Goal: Information Seeking & Learning: Learn about a topic

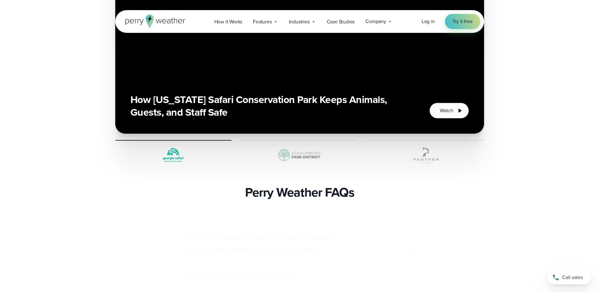
scroll to position [1610, 0]
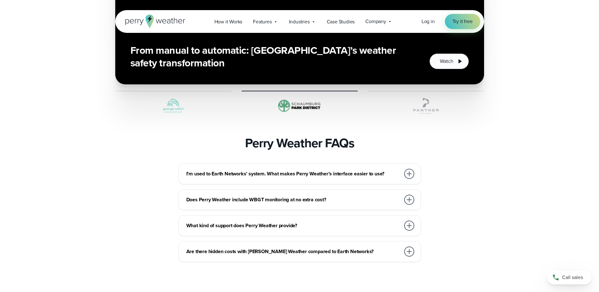
click at [390, 196] on h3 "Does Perry Weather include WBGT monitoring at no extra cost?" at bounding box center [293, 200] width 214 height 8
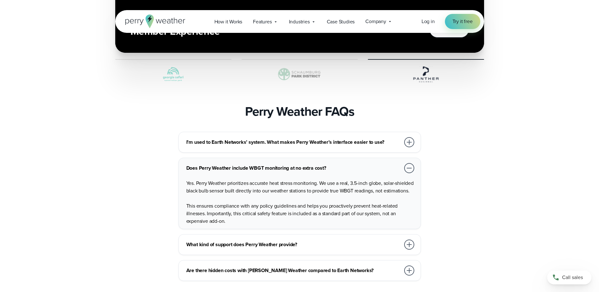
scroll to position [1673, 0]
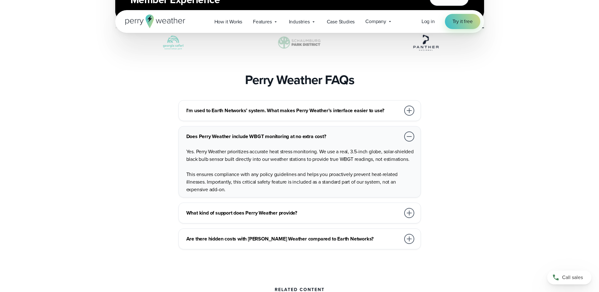
click at [329, 209] on h3 "What kind of support does Perry Weather provide?" at bounding box center [293, 213] width 214 height 8
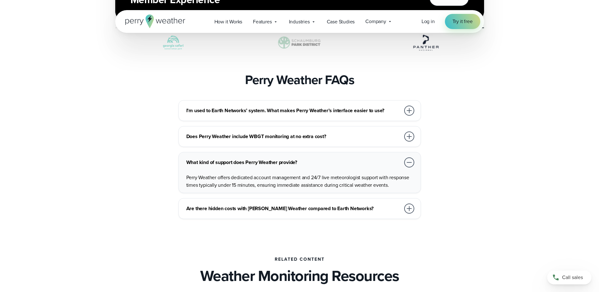
click at [361, 202] on div "Are there hidden costs with Perry Weather compared to Earth Networks?" at bounding box center [300, 208] width 229 height 13
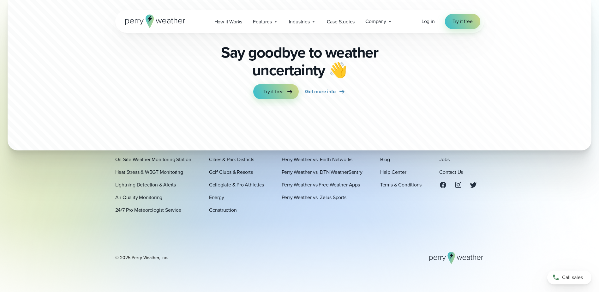
scroll to position [2154, 0]
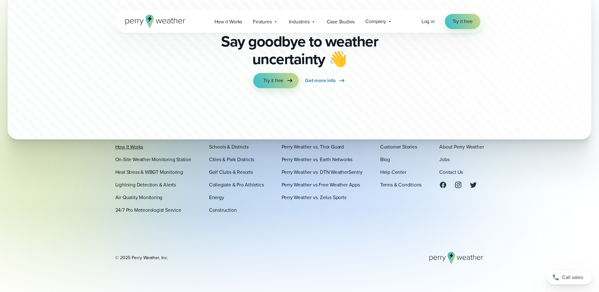
click at [133, 145] on link "How It Works" at bounding box center [129, 147] width 28 height 8
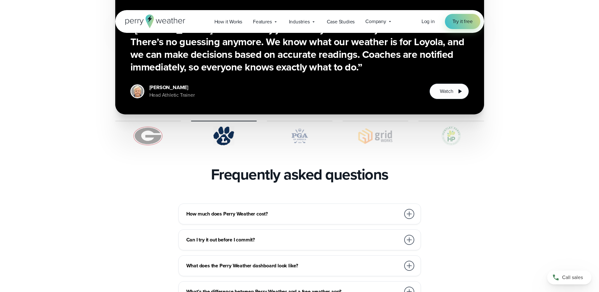
scroll to position [1294, 0]
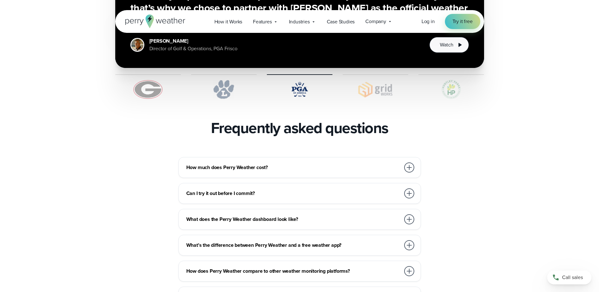
click at [257, 161] on div "How much does Perry Weather cost?" at bounding box center [300, 167] width 229 height 13
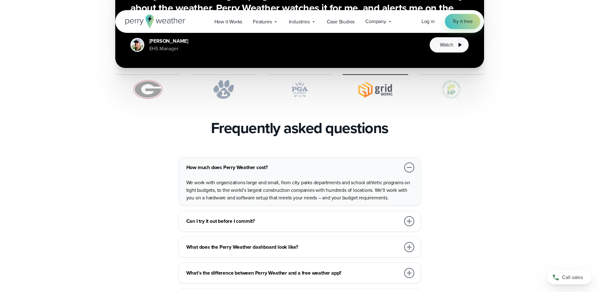
scroll to position [1326, 0]
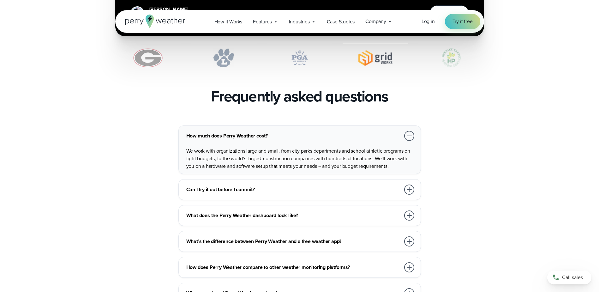
click at [284, 186] on h3 "Can I try it out before I commit?" at bounding box center [293, 190] width 214 height 8
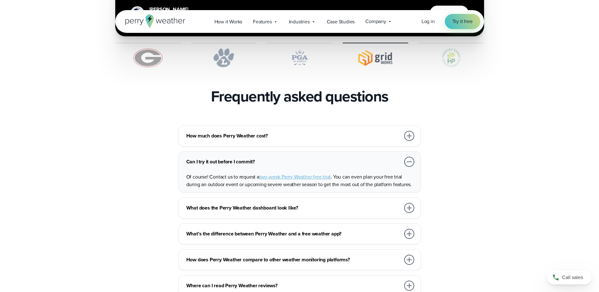
scroll to position [1357, 0]
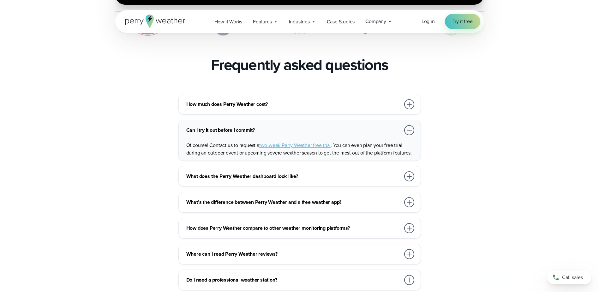
click at [298, 172] on h3 "What does the Perry Weather dashboard look like?" at bounding box center [293, 176] width 214 height 8
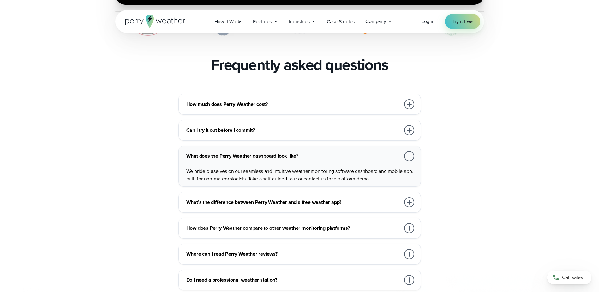
click at [249, 198] on h3 "What’s the difference between Perry Weather and a free weather app?" at bounding box center [293, 202] width 214 height 8
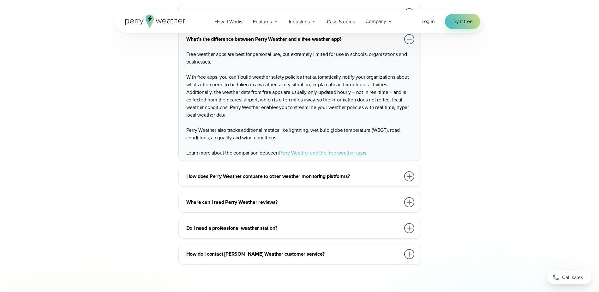
scroll to position [1515, 0]
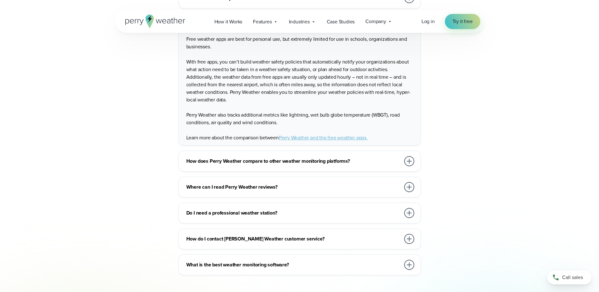
click at [233, 209] on h3 "Do I need a professional weather station?" at bounding box center [293, 213] width 214 height 8
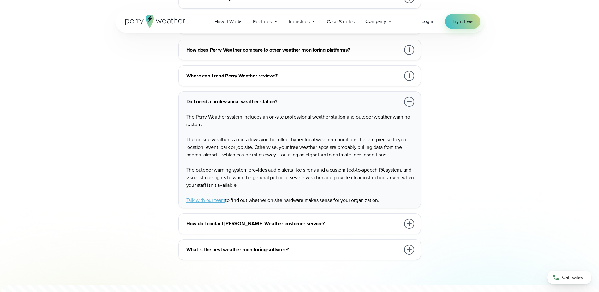
click at [252, 243] on div "What is the best weather monitoring software?" at bounding box center [300, 249] width 229 height 13
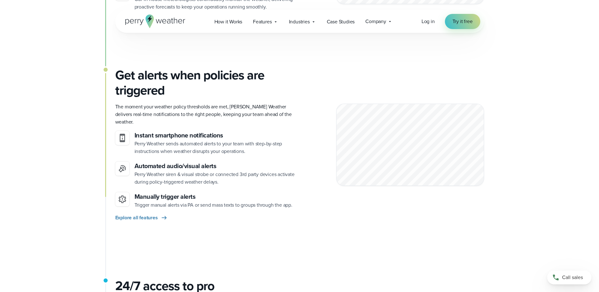
scroll to position [410, 0]
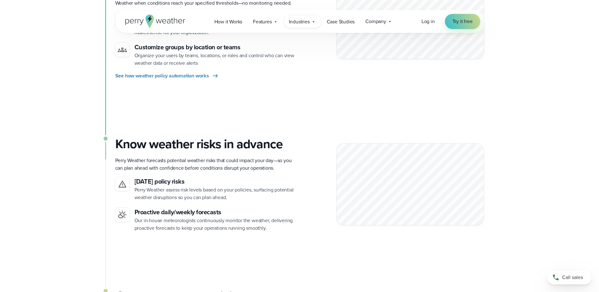
click at [302, 23] on span "Industries" at bounding box center [299, 22] width 21 height 8
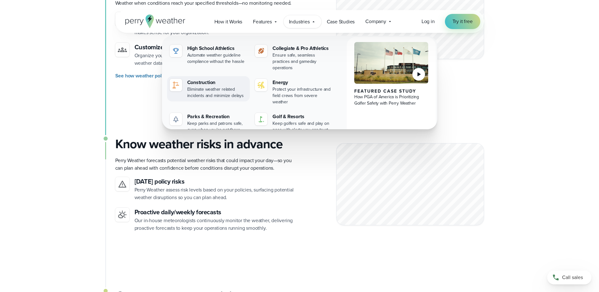
click at [215, 79] on div "Construction" at bounding box center [217, 83] width 60 height 8
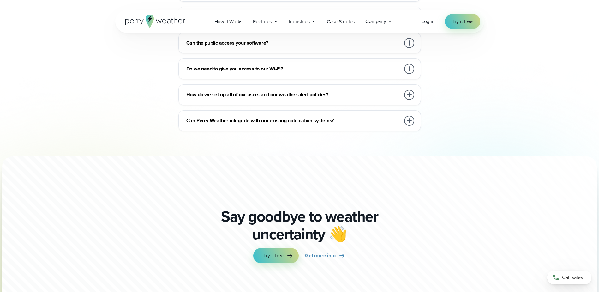
scroll to position [3763, 0]
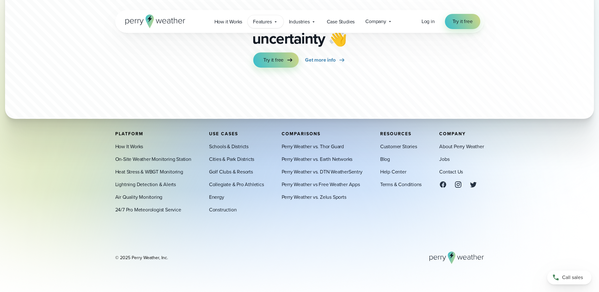
click at [265, 24] on span "Features" at bounding box center [262, 22] width 19 height 8
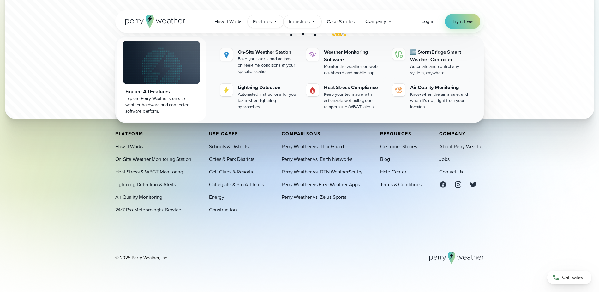
click at [301, 28] on div "Industries Featured Case Study How PGA of America is Prioritizing Golfer Safety…" at bounding box center [302, 21] width 38 height 13
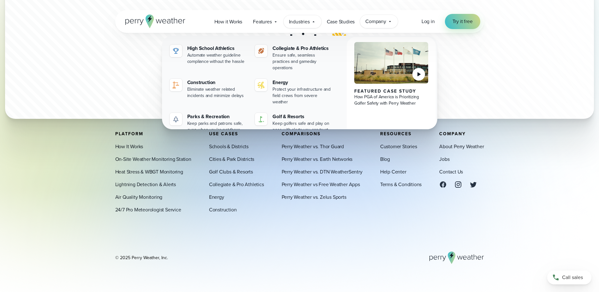
click at [369, 24] on span "Company" at bounding box center [375, 22] width 21 height 8
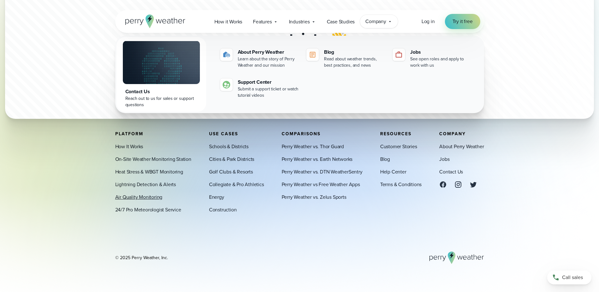
click at [148, 198] on link "Air Quality Monitoring" at bounding box center [138, 197] width 47 height 8
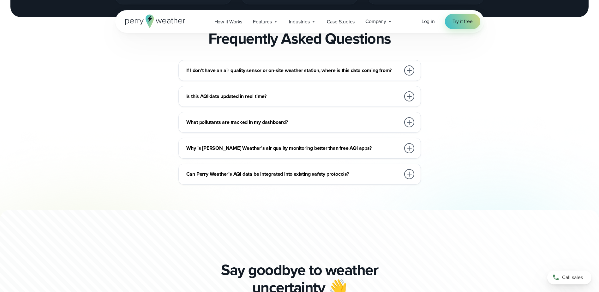
scroll to position [1831, 0]
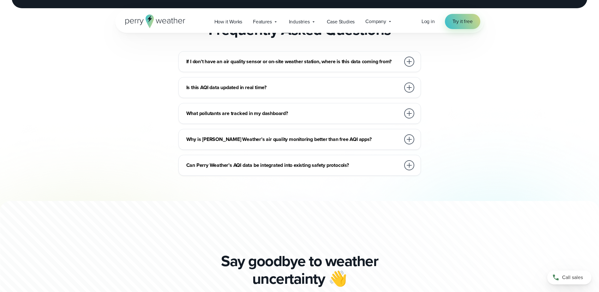
click at [302, 72] on div "If I don’t have an air quality sensor or on-site weather station, where is this…" at bounding box center [299, 61] width 242 height 21
click at [302, 68] on div "If I don’t have an air quality sensor or on-site weather station, where is this…" at bounding box center [300, 61] width 229 height 13
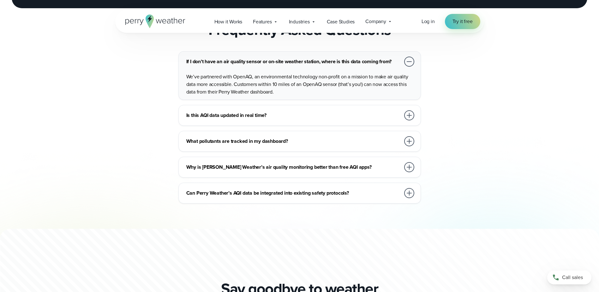
click at [302, 68] on div "If I don’t have an air quality sensor or on-site weather station, where is this…" at bounding box center [300, 61] width 229 height 13
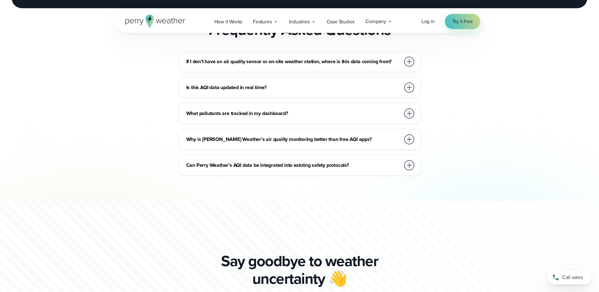
click at [298, 98] on div "Is this AQI data updated in real time? Air quality data is updated every 45 min…" at bounding box center [299, 87] width 242 height 21
click at [298, 91] on h3 "Is this AQI data updated in real time?" at bounding box center [293, 88] width 214 height 8
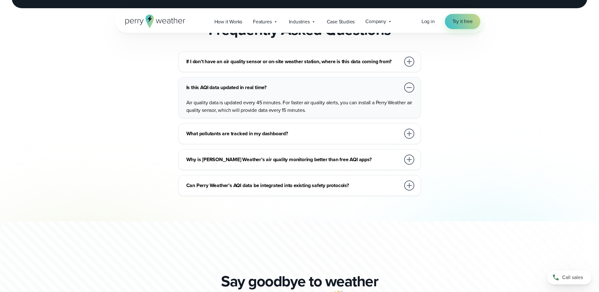
click at [302, 140] on div "What pollutants are tracked in my dashboard?" at bounding box center [300, 133] width 229 height 13
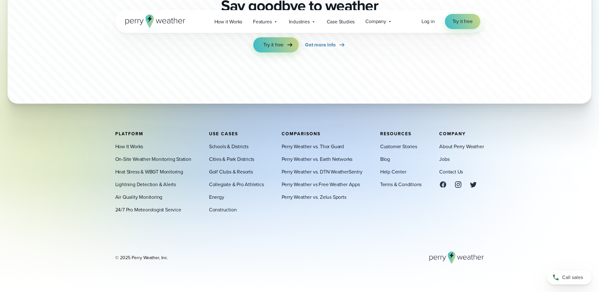
scroll to position [2230, 0]
